Goal: Task Accomplishment & Management: Manage account settings

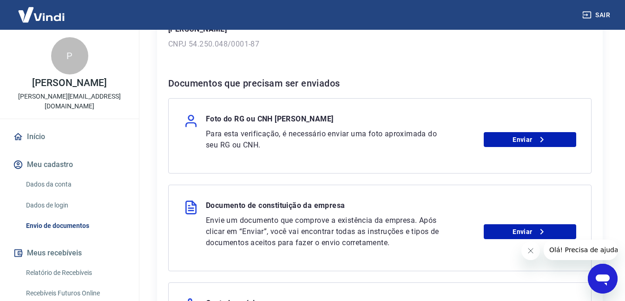
scroll to position [209, 0]
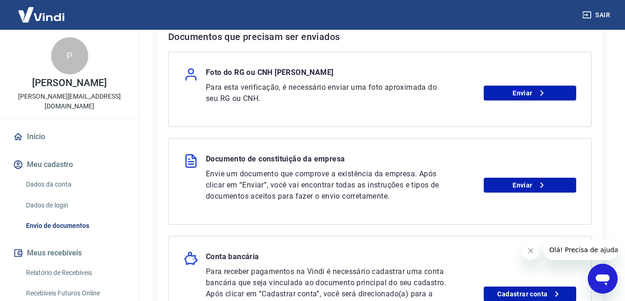
click at [527, 250] on icon "Fechar mensagem da empresa" at bounding box center [530, 250] width 7 height 7
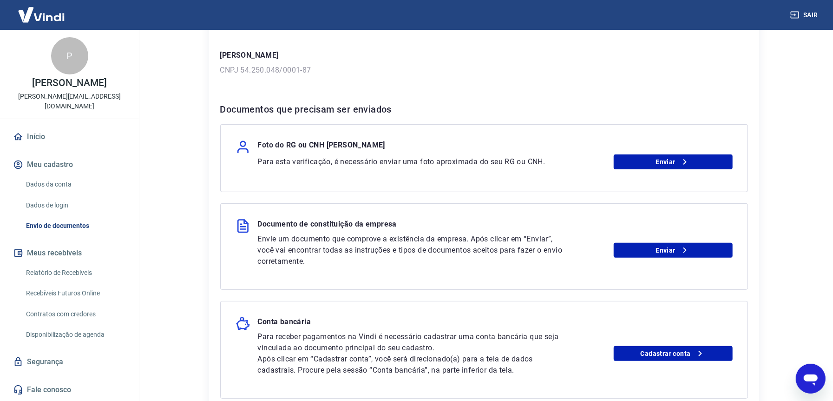
scroll to position [186, 0]
